Goal: Task Accomplishment & Management: Use online tool/utility

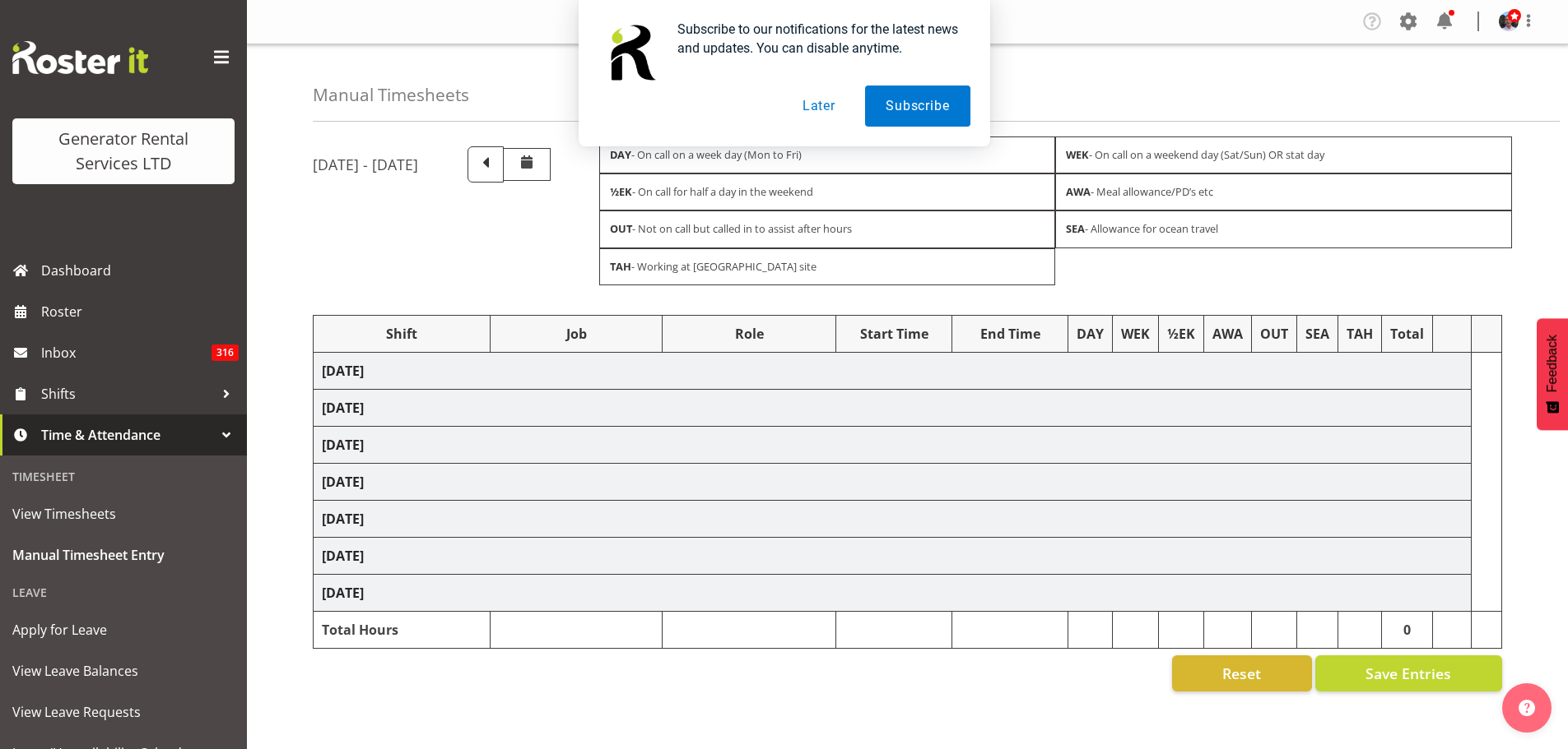
drag, startPoint x: 813, startPoint y: 106, endPoint x: 791, endPoint y: 111, distance: 22.6
click at [812, 108] on button "Later" at bounding box center [819, 106] width 74 height 41
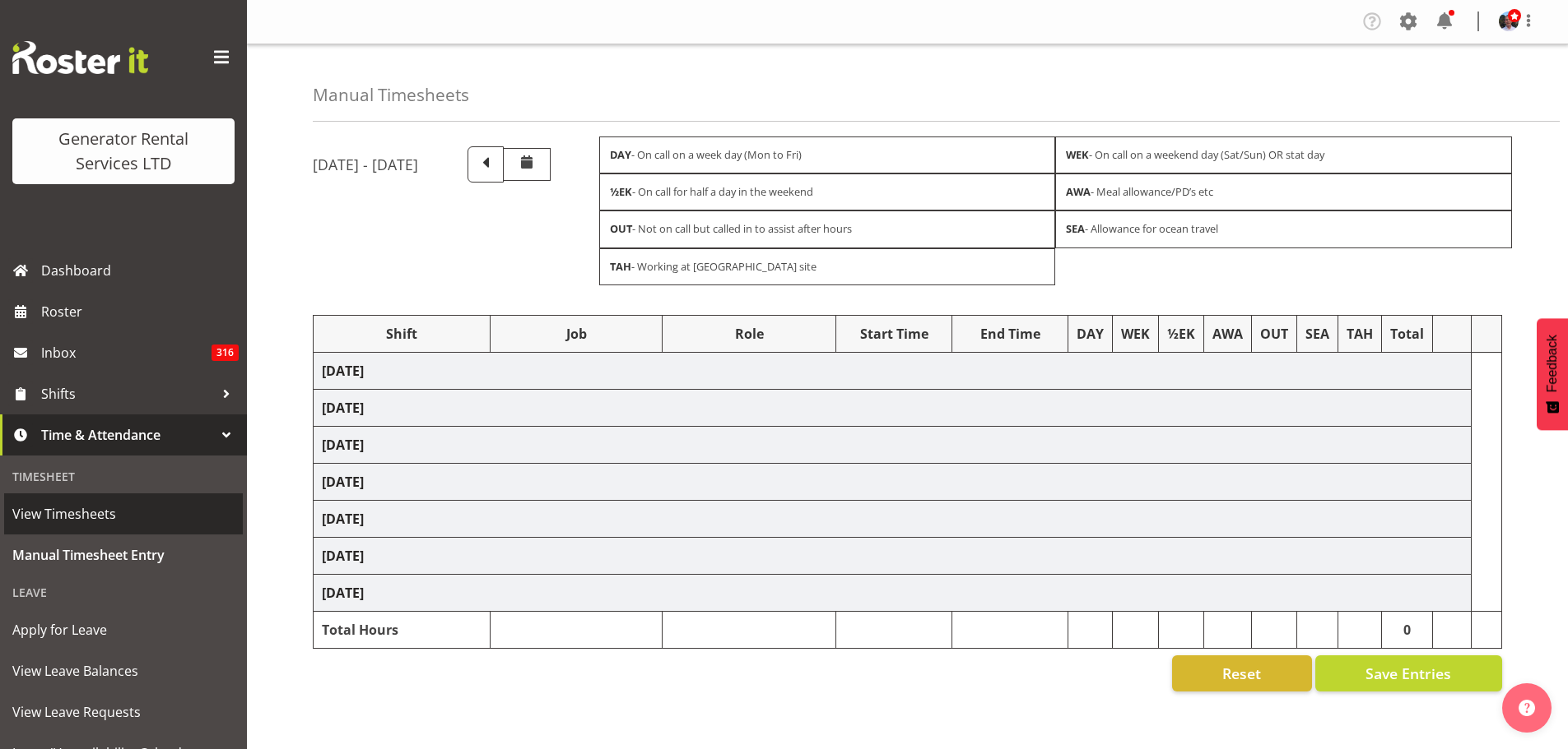
click at [92, 517] on span "View Timesheets" at bounding box center [123, 513] width 222 height 25
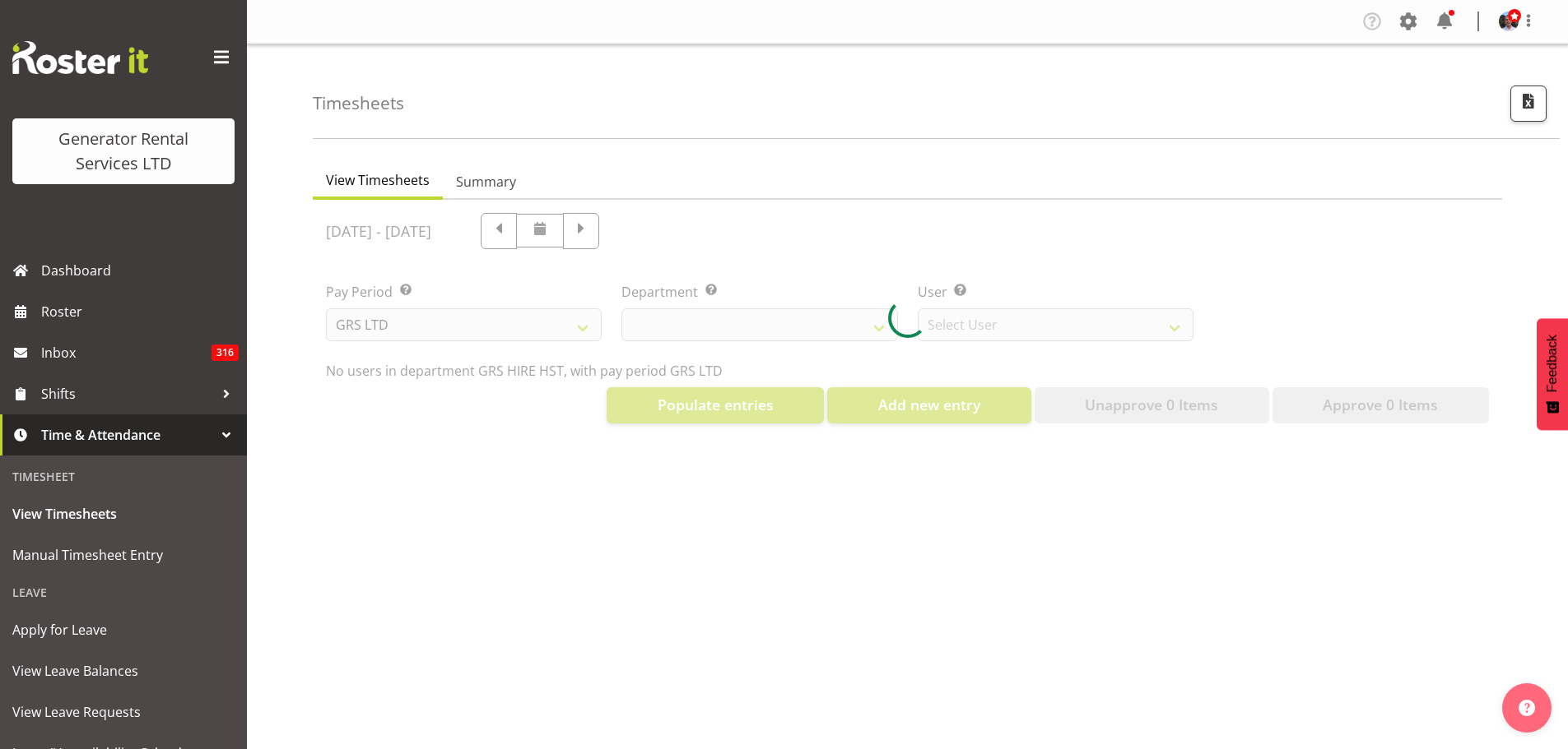
select select "22"
select select "149"
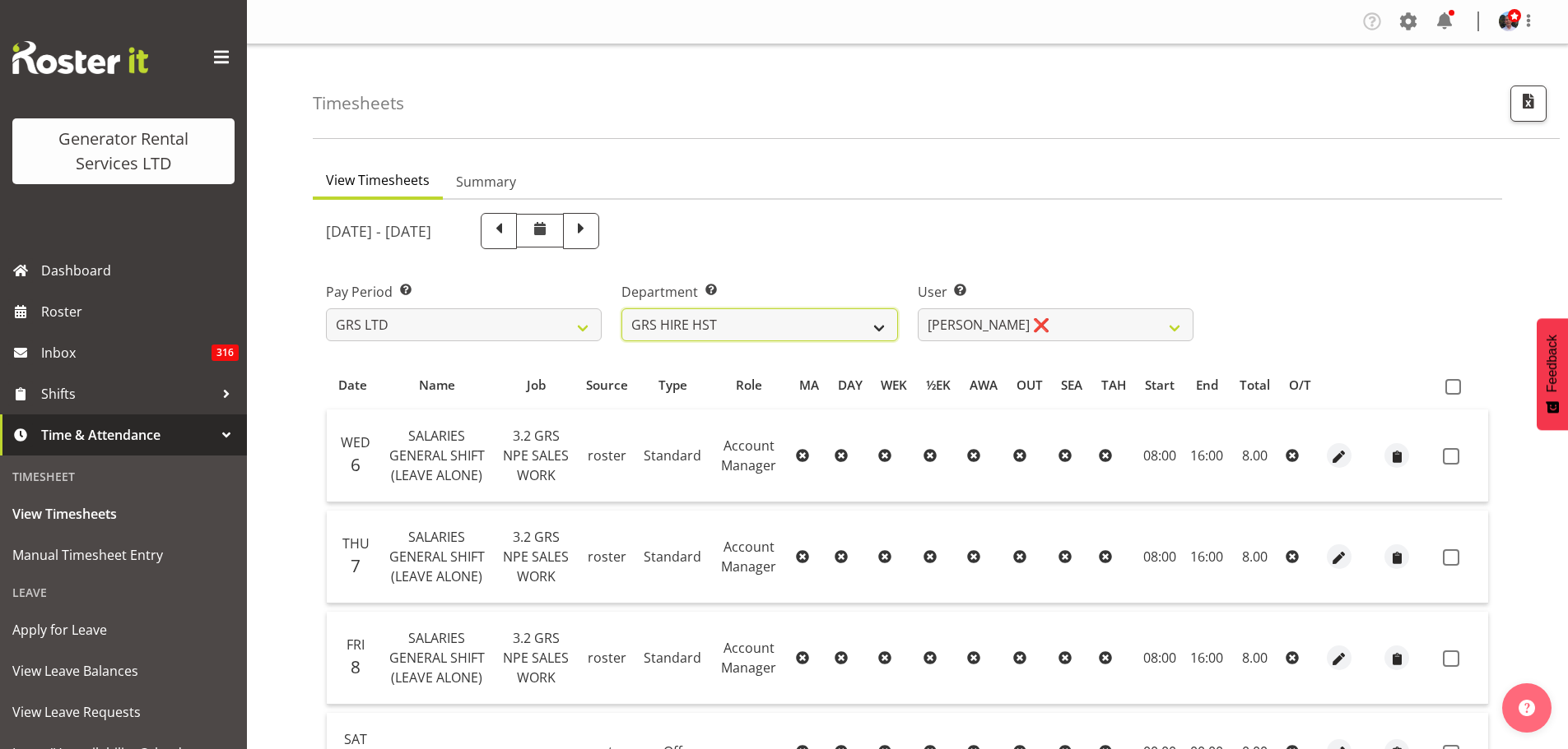
click at [886, 327] on select "GRS ADMIN AKL GRS ADMIN TGA GRS ENGINEERING AKL GRS HIRE AKL GRS HIRE HST GRS H…" at bounding box center [759, 325] width 276 height 33
select select "20"
click at [621, 309] on select "GRS ADMIN AKL GRS ADMIN TGA GRS ENGINEERING AKL GRS HIRE AKL GRS HIRE HST GRS H…" at bounding box center [759, 325] width 276 height 33
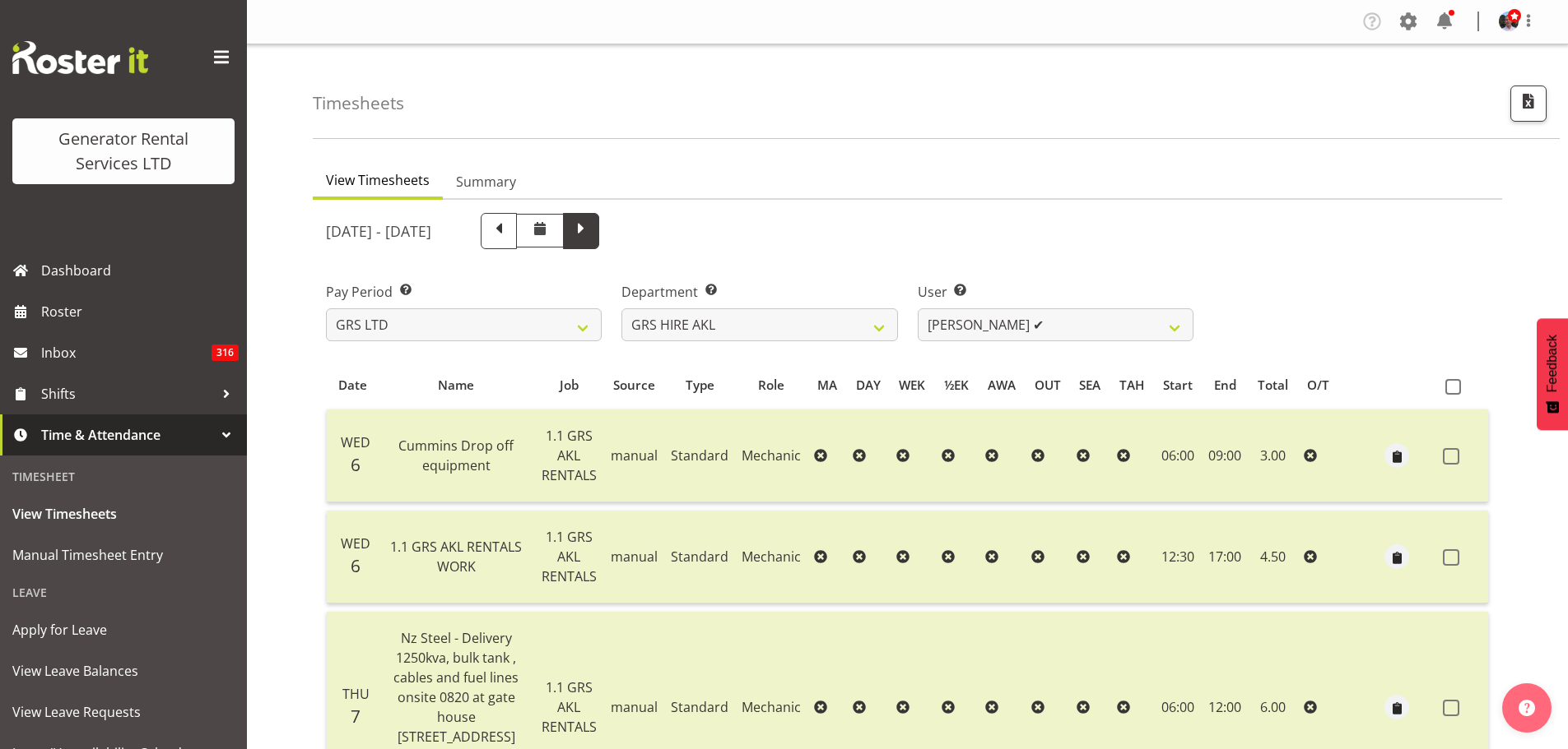
click at [592, 236] on span at bounding box center [580, 229] width 21 height 21
select select
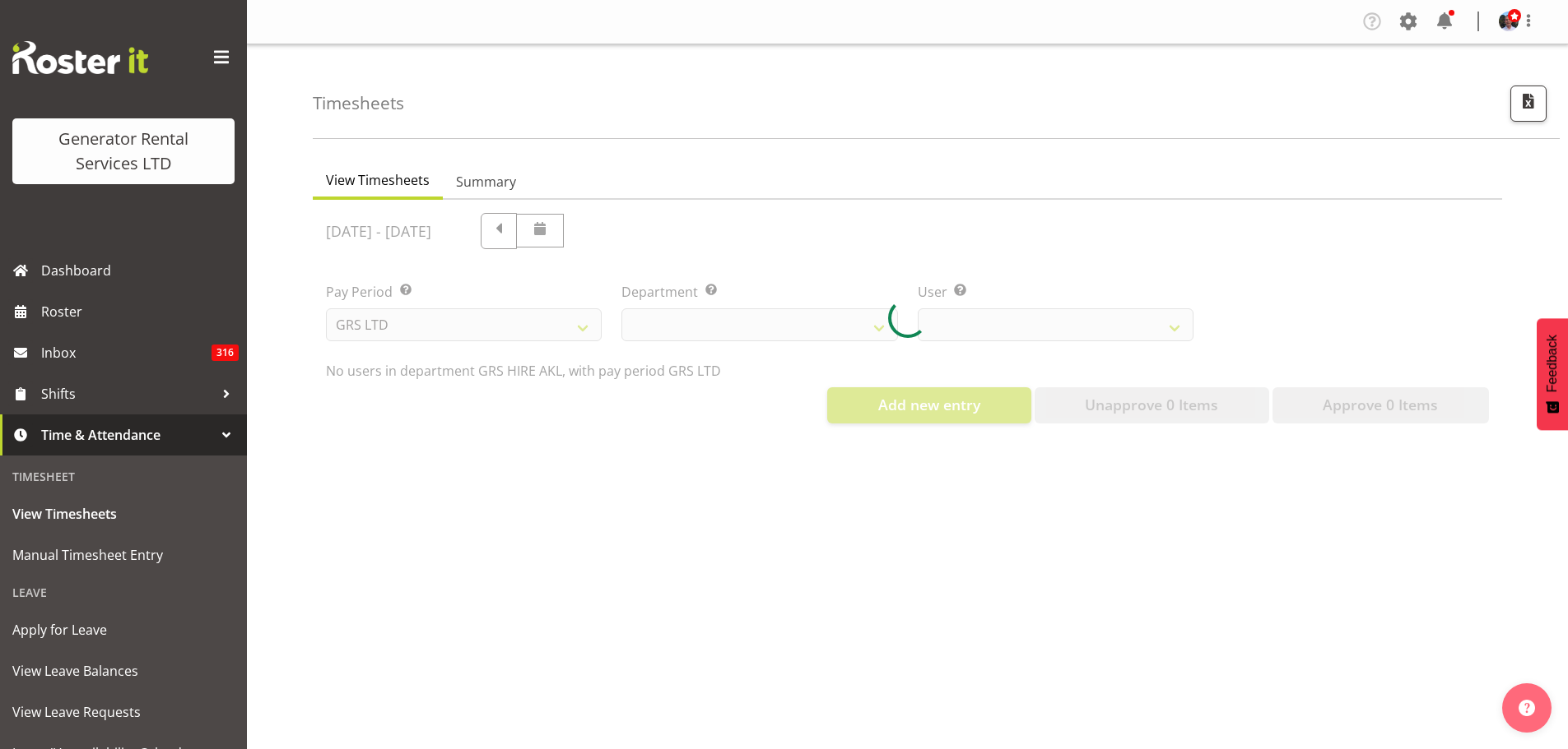
select select "20"
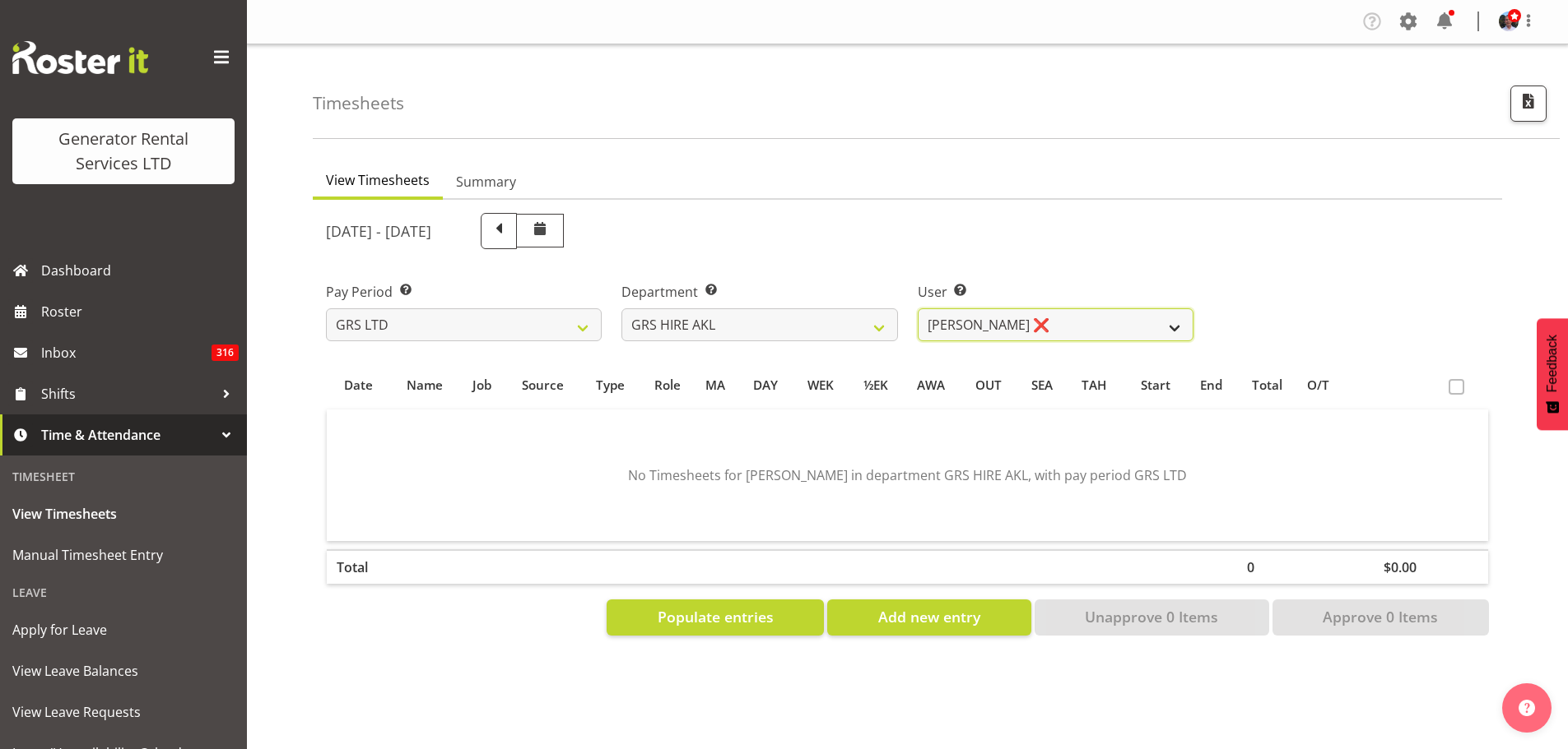
click at [1171, 328] on select "[PERSON_NAME] ❌ [PERSON_NAME] ❌ [PERSON_NAME] ([GEOGRAPHIC_DATA]) Jordan ❌ [PER…" at bounding box center [1055, 325] width 276 height 33
select select "188"
click at [917, 309] on select "[PERSON_NAME] ❌ [PERSON_NAME] ❌ [PERSON_NAME] ([GEOGRAPHIC_DATA]) Jordan ❌ [PER…" at bounding box center [1055, 325] width 276 height 33
